Goal: Obtain resource: Download file/media

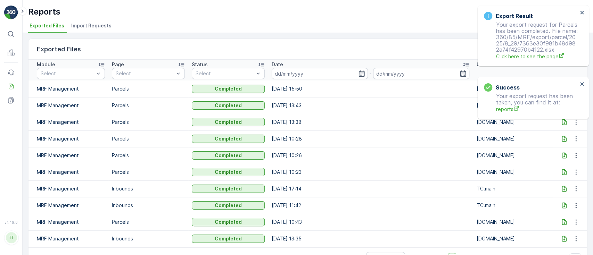
click at [580, 9] on div "Export Result Your export request for Parcels has been completed. File name: 36…" at bounding box center [533, 36] width 111 height 61
click at [581, 13] on icon "close" at bounding box center [582, 13] width 5 height 6
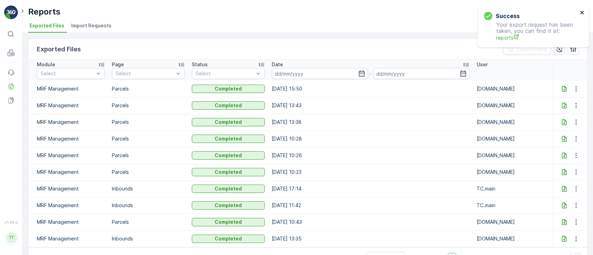
click at [580, 11] on icon "close" at bounding box center [582, 13] width 5 height 6
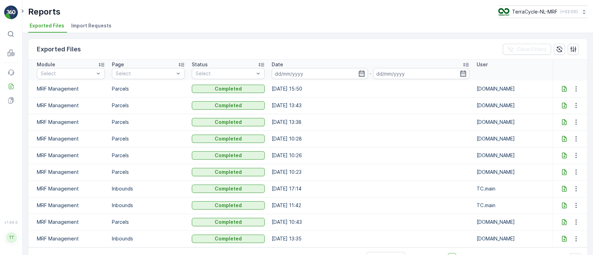
click at [563, 89] on icon at bounding box center [564, 88] width 7 height 7
click at [430, 48] on div "Exported Files Clear Filters" at bounding box center [307, 49] width 559 height 21
click at [523, 12] on p "TerraCycle-NL-MRF" at bounding box center [535, 11] width 46 height 7
type input "es"
click at [520, 40] on span "TerraCycle-ES-MRF" at bounding box center [542, 42] width 78 height 7
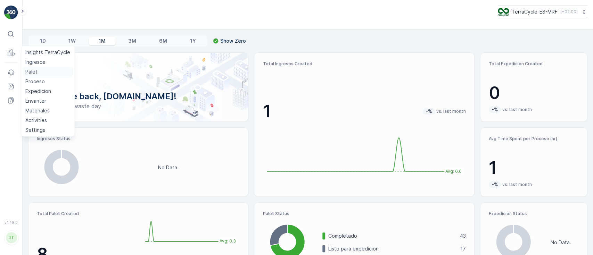
click at [35, 71] on p "Palet" at bounding box center [31, 71] width 12 height 7
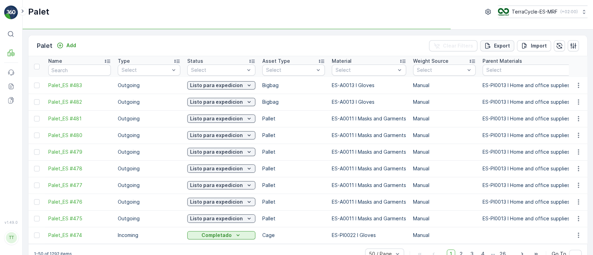
click at [495, 43] on p "Export" at bounding box center [502, 45] width 16 height 7
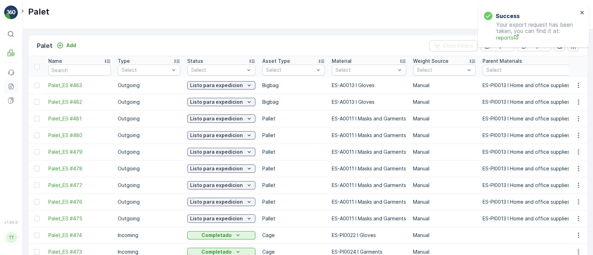
click at [8, 84] on icon at bounding box center [11, 86] width 7 height 7
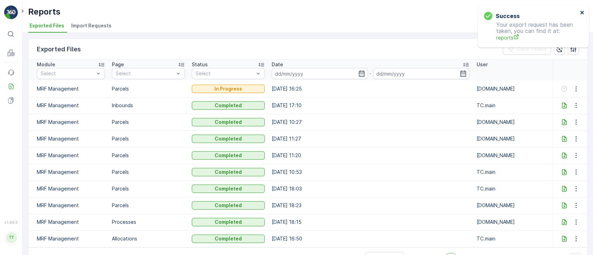
click at [585, 10] on div "Success Your export request has been taken, you can find it at: reports" at bounding box center [533, 27] width 111 height 42
click at [583, 8] on div "Success Your export request has been taken, you can find it at: reports" at bounding box center [532, 7] width 111 height 3
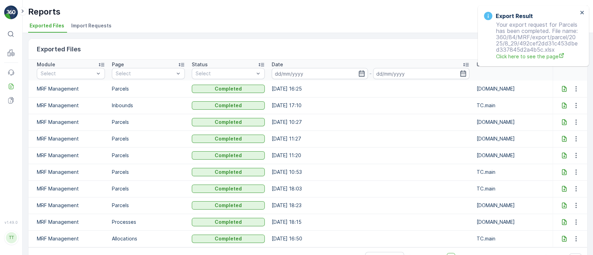
click at [561, 87] on icon at bounding box center [564, 88] width 7 height 7
click at [579, 12] on div "Export Result Your export request for Parcels has been completed. File name: 36…" at bounding box center [531, 36] width 98 height 52
click at [583, 13] on icon "close" at bounding box center [581, 12] width 3 height 3
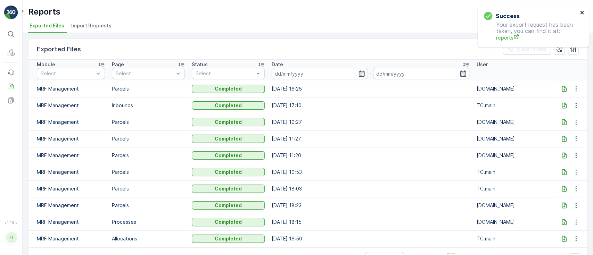
click at [581, 15] on button "close" at bounding box center [582, 13] width 5 height 7
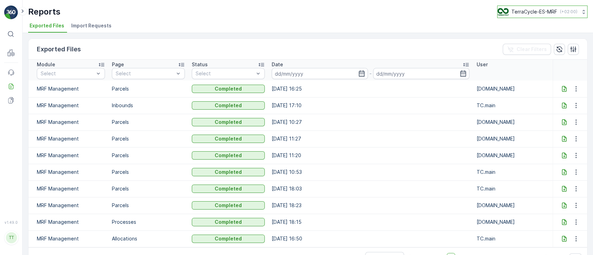
click at [549, 13] on p "TerraCycle-ES-MRF" at bounding box center [535, 11] width 46 height 7
type input "fr"
click at [529, 41] on span "TerraCycle- FR02 -MRF" at bounding box center [541, 42] width 78 height 7
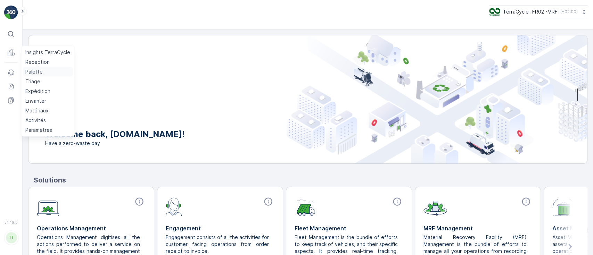
click at [39, 73] on p "Palette" at bounding box center [33, 71] width 17 height 7
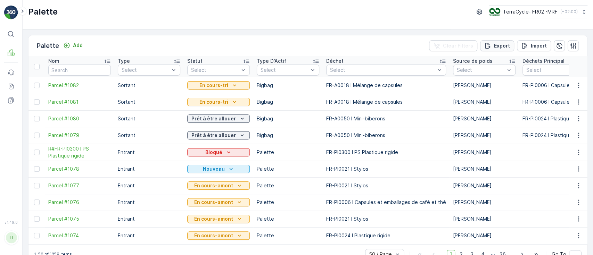
click at [501, 43] on p "Export" at bounding box center [502, 45] width 16 height 7
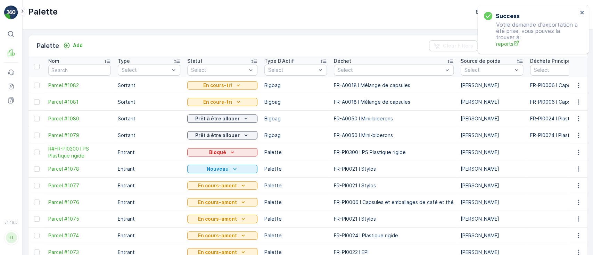
click at [510, 13] on div "Success Votre demande d'exportation a été prise, vous pouvez la trouver à: repo…" at bounding box center [533, 30] width 111 height 48
click at [581, 11] on icon "close" at bounding box center [582, 13] width 5 height 6
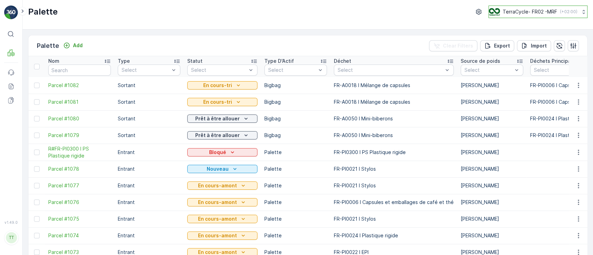
click at [556, 13] on div "TerraCycle- FR02 -MRF ( +02:00 )" at bounding box center [533, 12] width 89 height 8
type input "fr"
click at [522, 58] on span "TerraCycle-FR" at bounding box center [533, 58] width 78 height 7
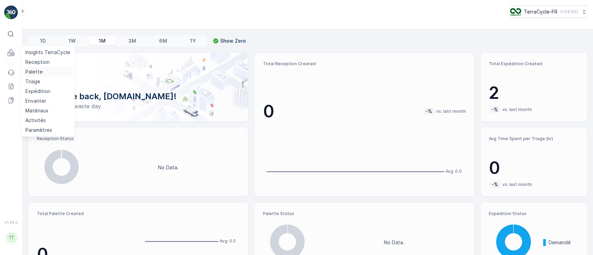
click at [30, 71] on p "Palette" at bounding box center [33, 71] width 17 height 7
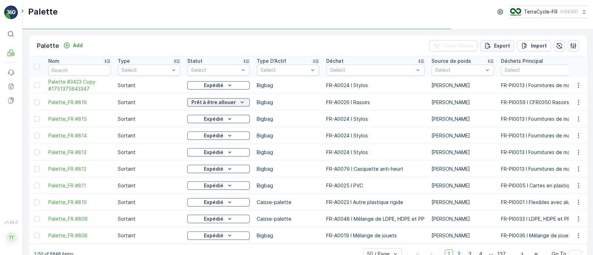
click at [506, 46] on p "Export" at bounding box center [502, 45] width 16 height 7
click at [543, 15] on button "TerraCycle-FR ( +02:00 )" at bounding box center [549, 12] width 78 height 13
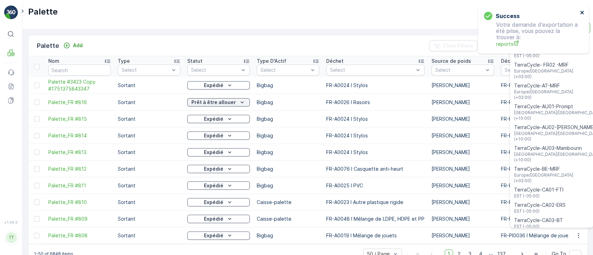
click at [580, 12] on icon "close" at bounding box center [582, 13] width 5 height 6
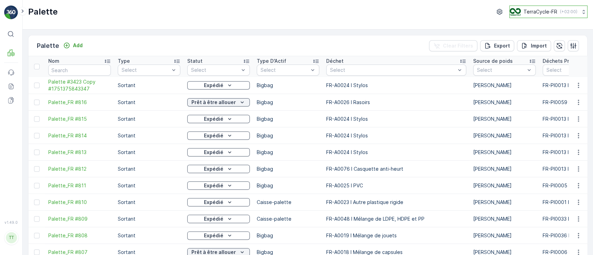
click at [542, 15] on p "TerraCycle-FR" at bounding box center [541, 11] width 34 height 7
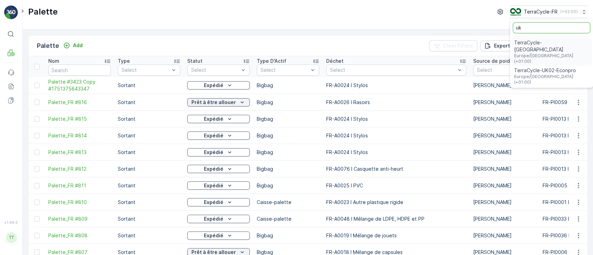
type input "uk"
click at [531, 67] on span "TerraCycle-UK02-Econpro" at bounding box center [551, 70] width 75 height 7
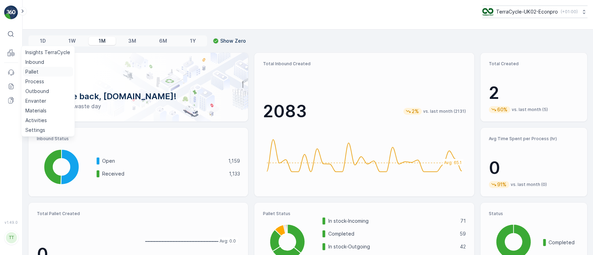
click at [31, 72] on p "Pallet" at bounding box center [31, 71] width 13 height 7
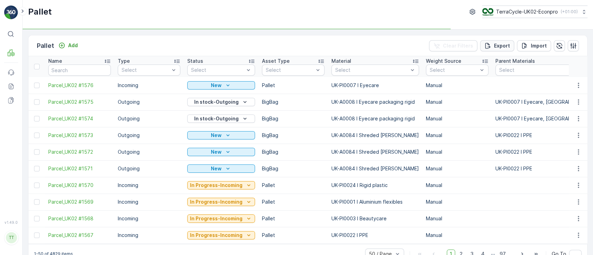
click at [510, 46] on button "Export" at bounding box center [497, 45] width 34 height 11
